Goal: Information Seeking & Learning: Learn about a topic

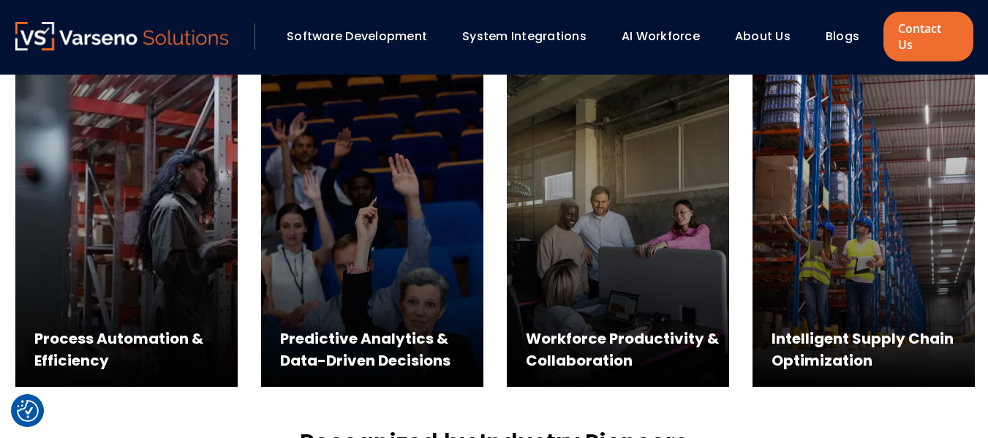
scroll to position [636, 0]
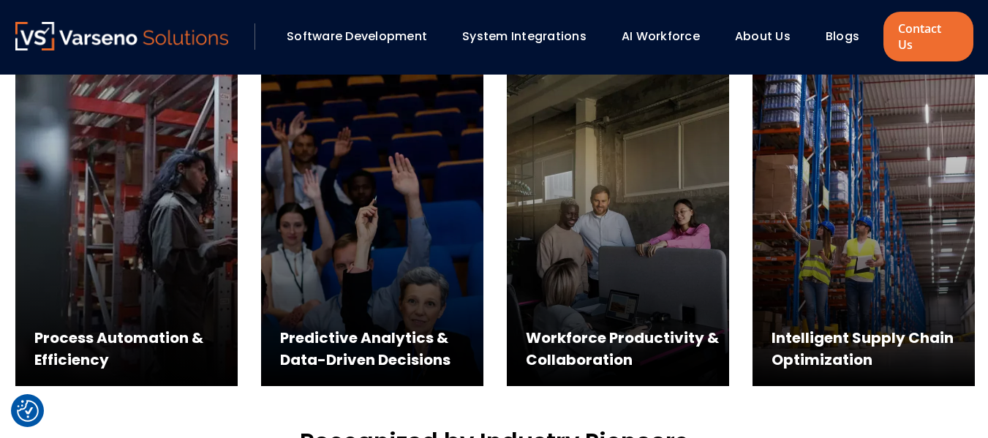
scroll to position [31, 0]
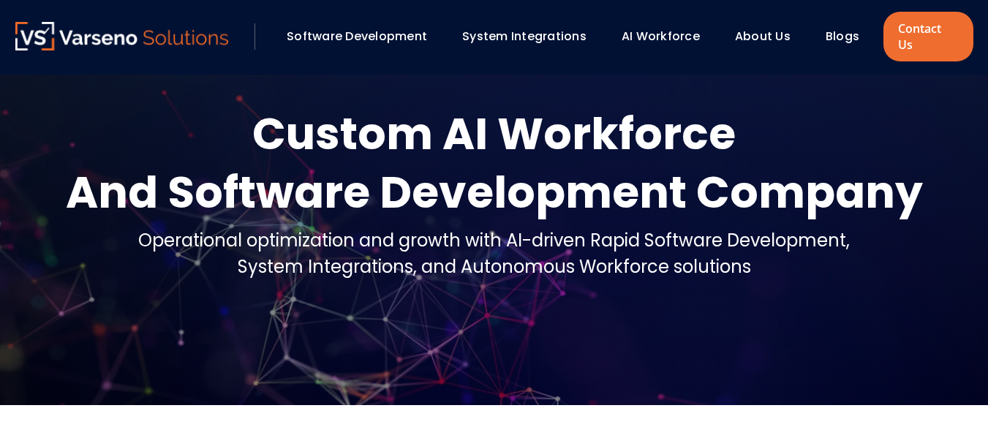
scroll to position [50, 0]
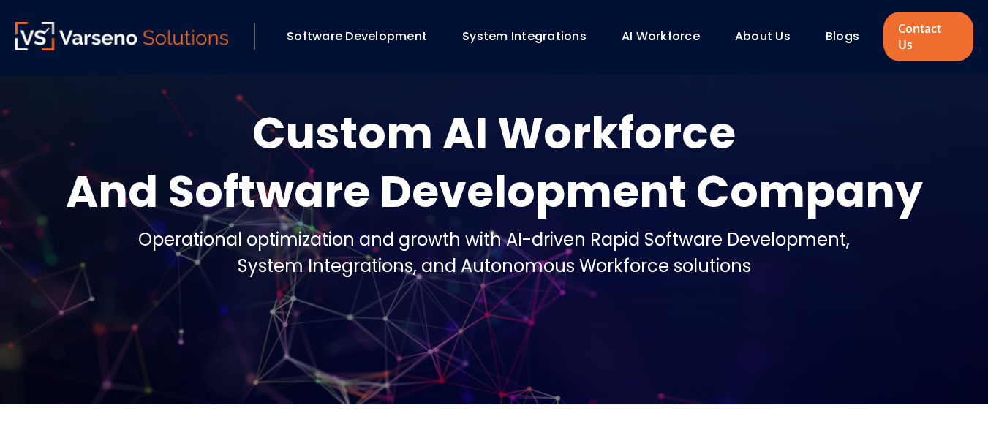
click at [360, 186] on div "And Software Development Company" at bounding box center [494, 191] width 857 height 58
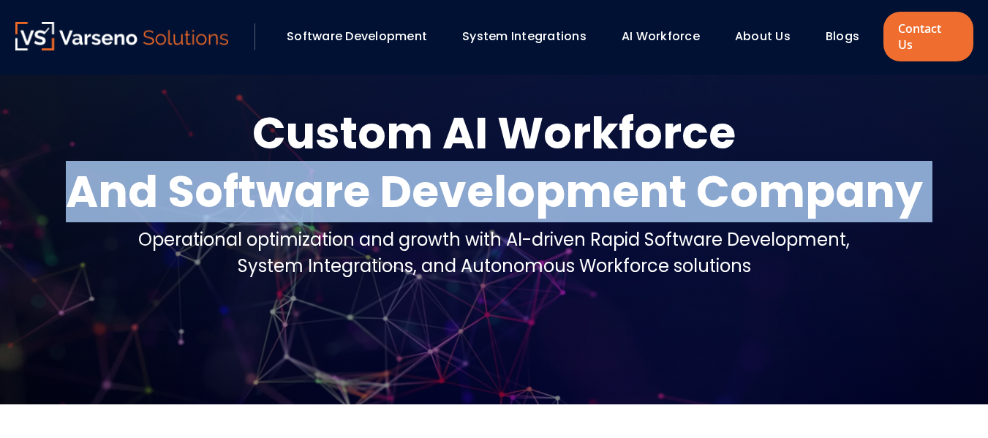
click at [360, 186] on div "And Software Development Company" at bounding box center [494, 191] width 857 height 58
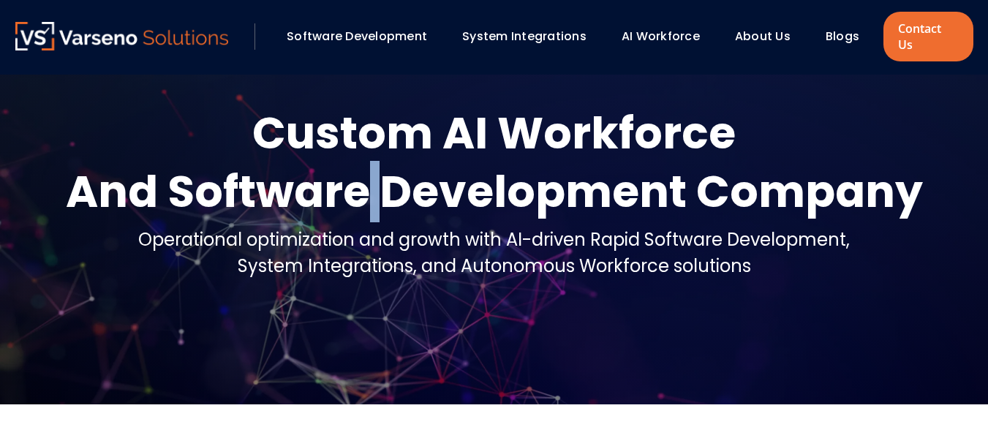
click at [360, 186] on div "And Software Development Company" at bounding box center [494, 191] width 857 height 58
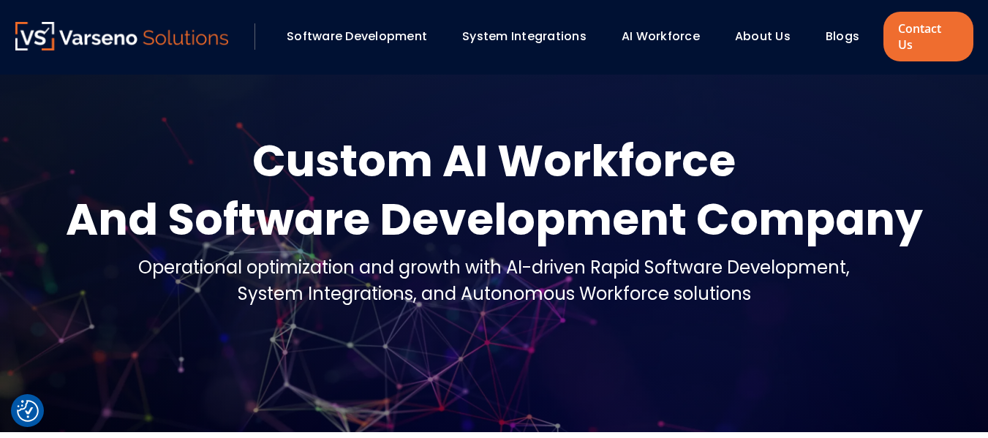
scroll to position [10, 0]
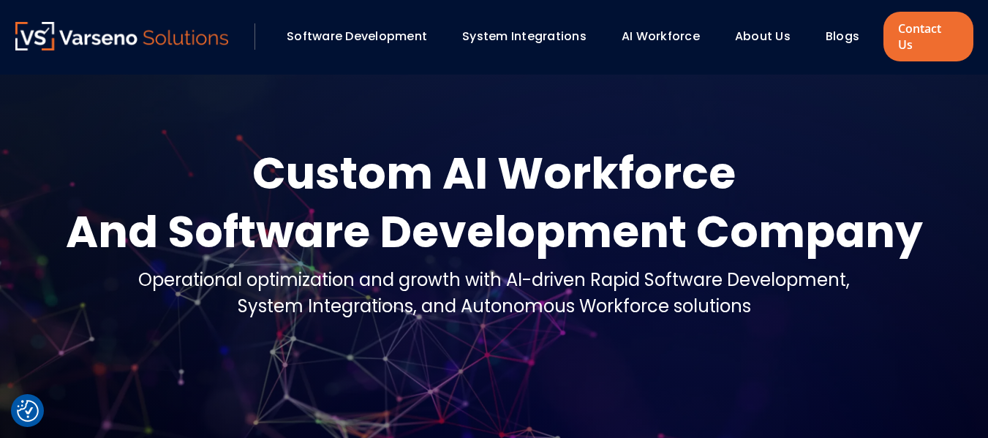
click at [388, 28] on link "Software Development" at bounding box center [357, 36] width 140 height 17
click at [363, 28] on link "Software Development" at bounding box center [357, 36] width 140 height 17
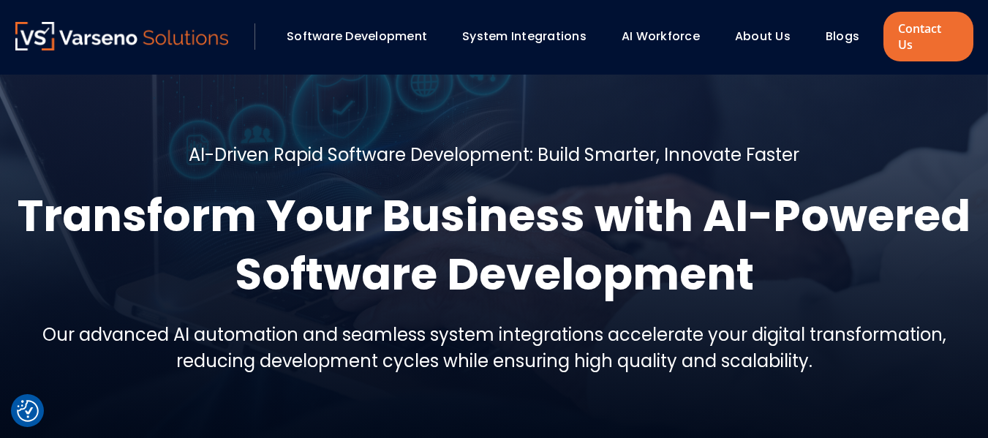
click at [157, 142] on div "AI-Driven Rapid Software Development: Build Smarter, Innovate Faster Transform …" at bounding box center [494, 264] width 958 height 245
